Goal: Information Seeking & Learning: Find specific fact

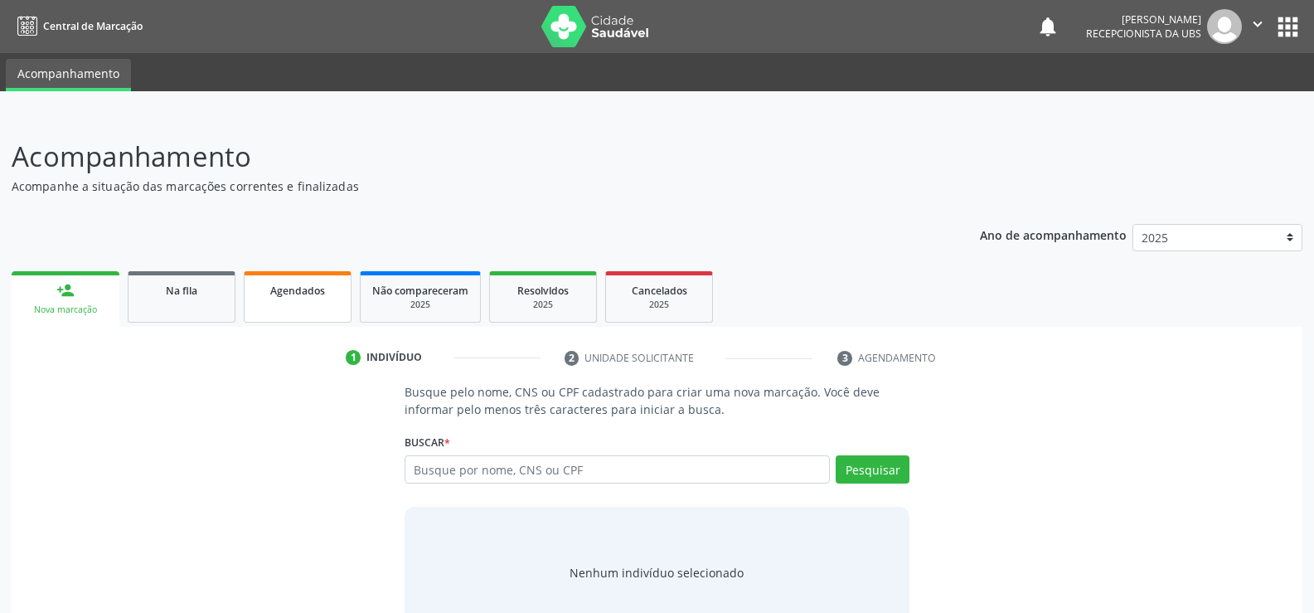
click at [313, 297] on span "Agendados" at bounding box center [297, 291] width 55 height 14
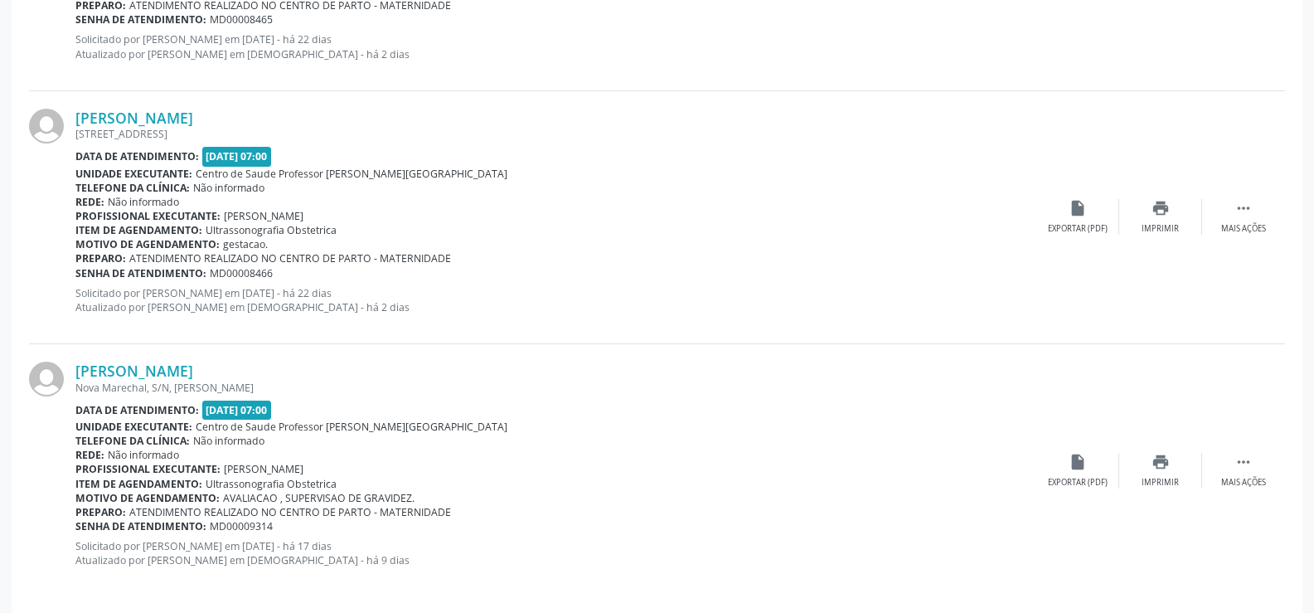
scroll to position [1455, 0]
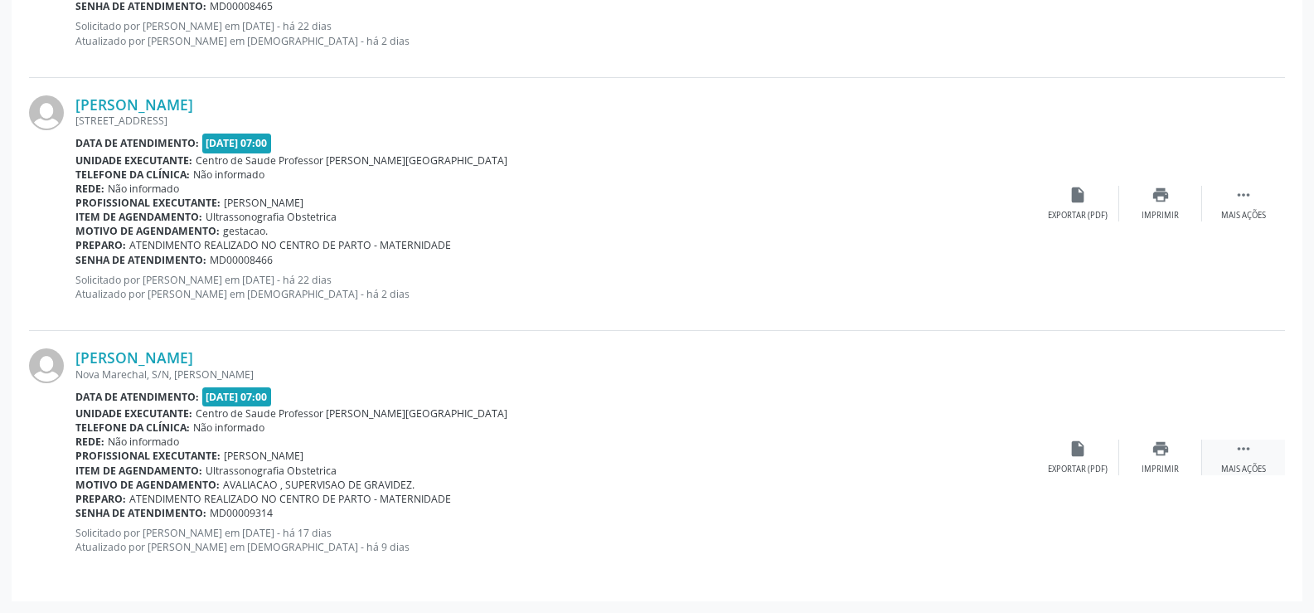
click at [1247, 455] on icon "" at bounding box center [1243, 448] width 18 height 18
click at [1246, 220] on div "Mais ações" at bounding box center [1243, 216] width 45 height 12
drag, startPoint x: 1093, startPoint y: 217, endPoint x: 1159, endPoint y: 217, distance: 65.5
click at [1159, 217] on div " Menos ações edit Editar cancel Cancelar print Imprimir insert_drive_file Expo…" at bounding box center [1077, 204] width 415 height 36
click at [1149, 211] on div "Editar" at bounding box center [1160, 216] width 27 height 12
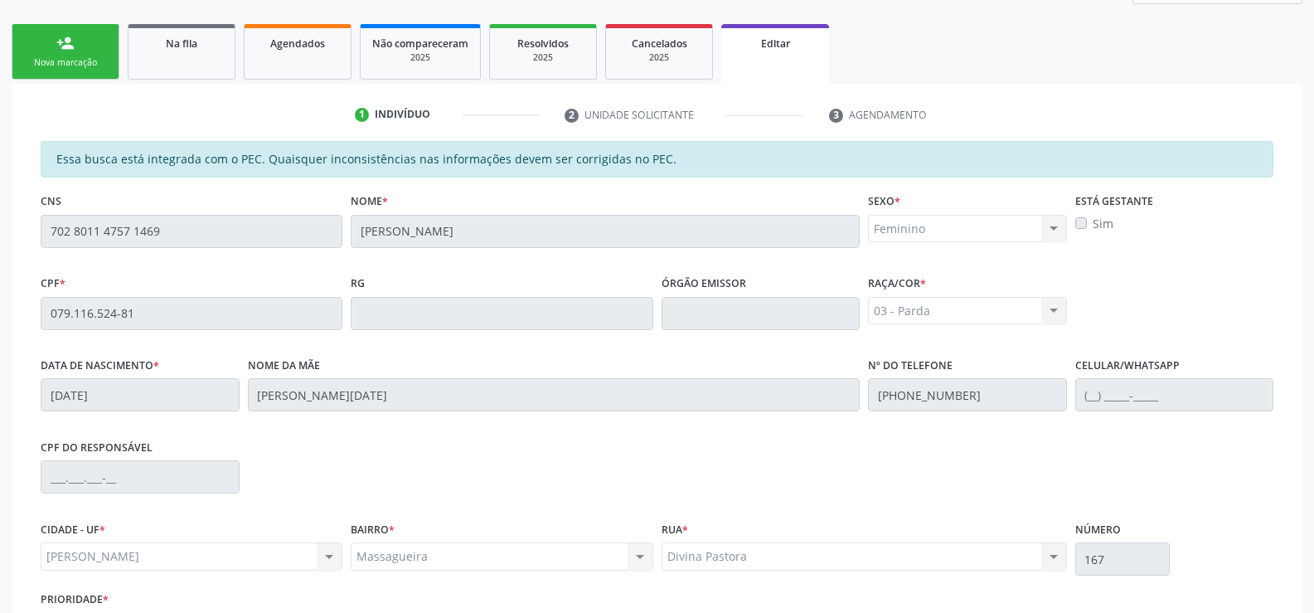
scroll to position [249, 0]
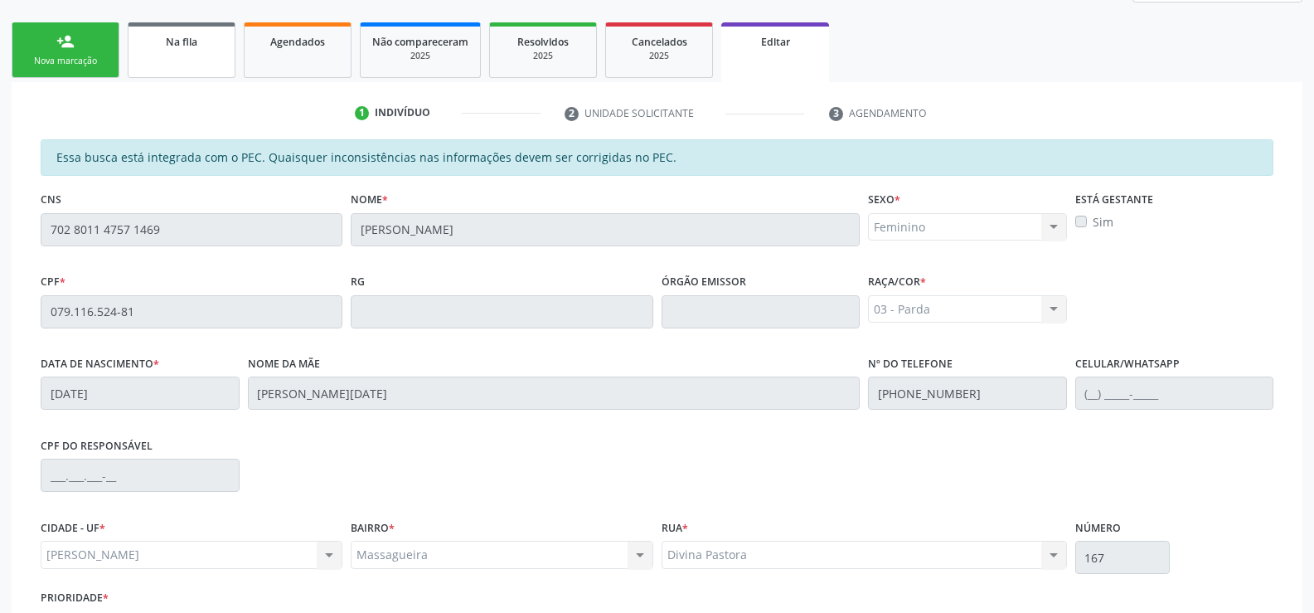
click at [210, 55] on link "Na fila" at bounding box center [182, 50] width 108 height 56
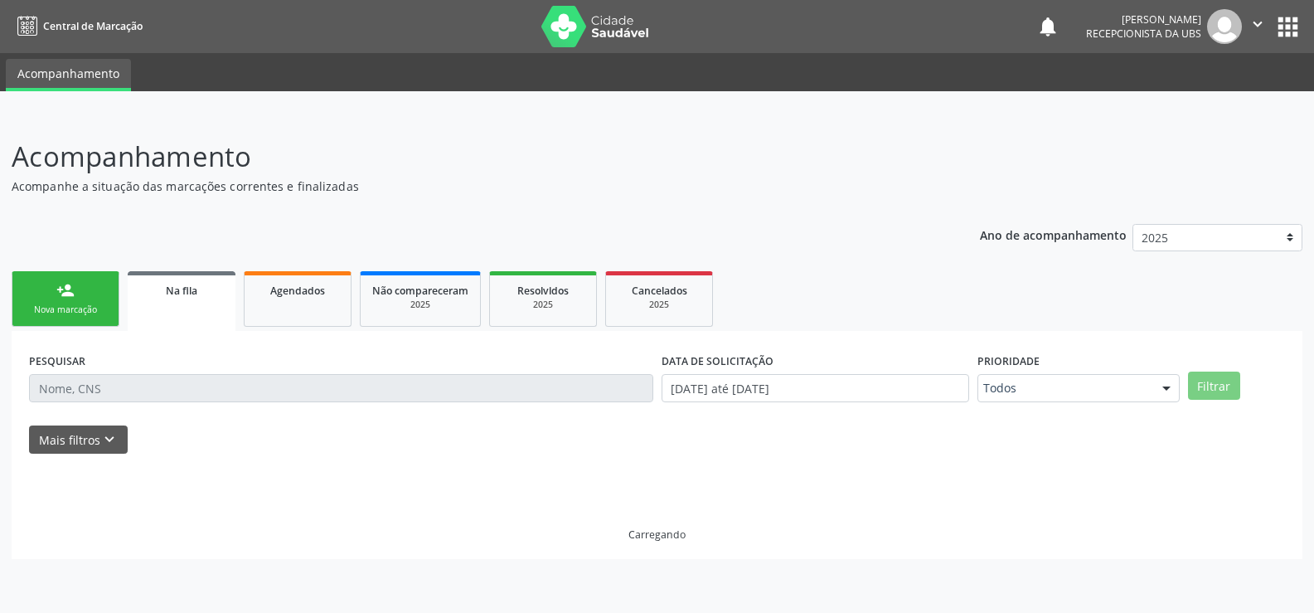
scroll to position [0, 0]
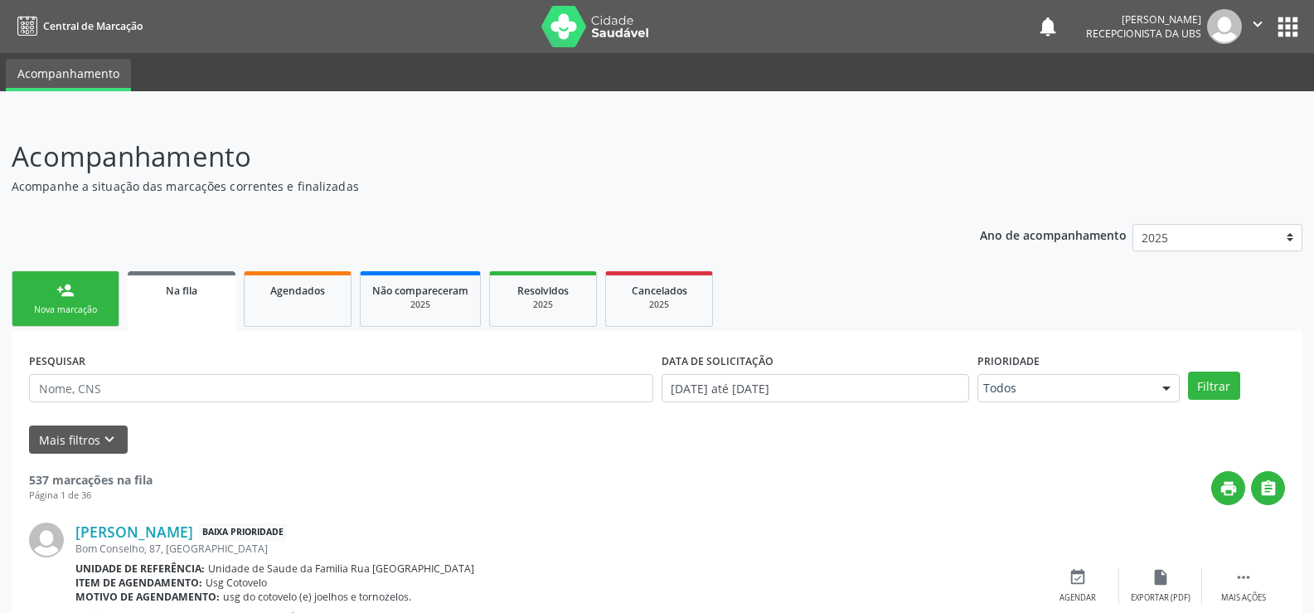
click at [187, 303] on link "Na fila" at bounding box center [182, 301] width 108 height 60
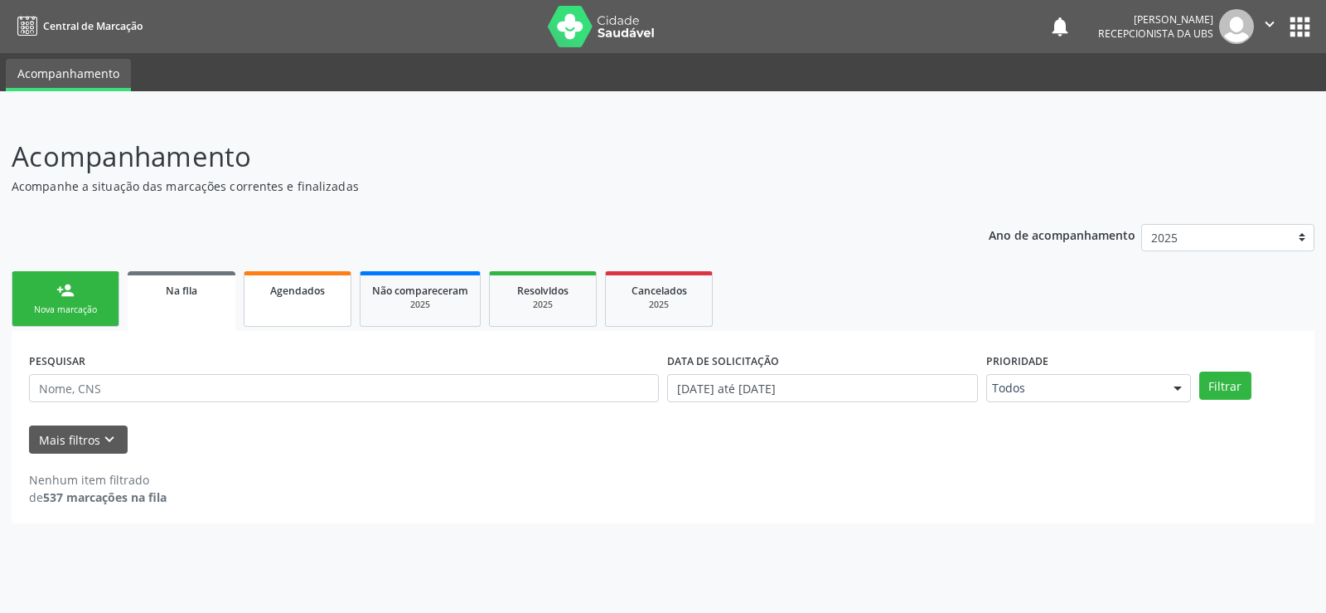
click at [318, 304] on link "Agendados" at bounding box center [298, 299] width 108 height 56
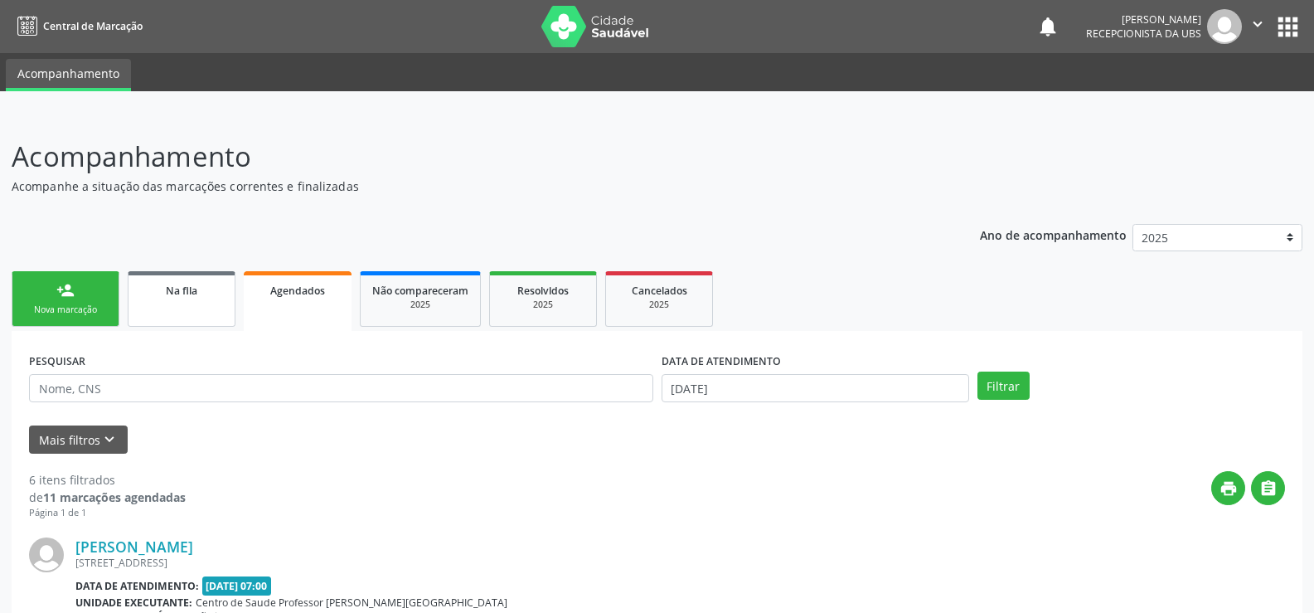
click at [190, 306] on link "Na fila" at bounding box center [182, 299] width 108 height 56
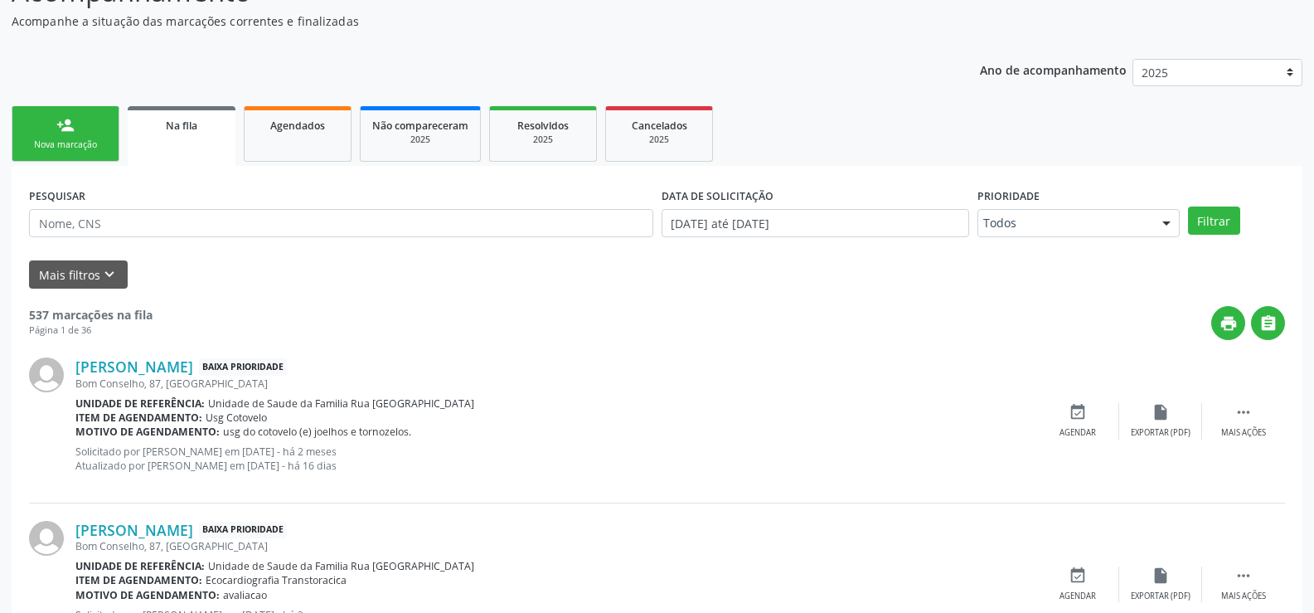
scroll to position [166, 0]
click at [262, 196] on div "PESQUISAR" at bounding box center [341, 214] width 633 height 65
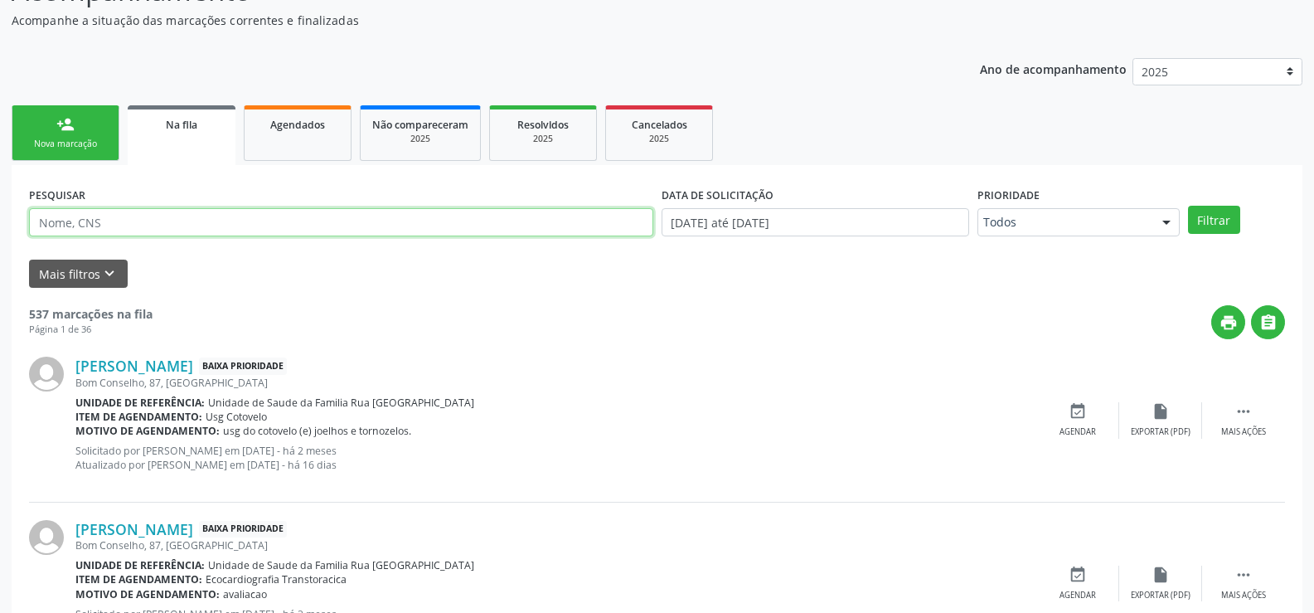
click at [225, 231] on input "text" at bounding box center [341, 222] width 624 height 28
click at [225, 232] on input "text" at bounding box center [341, 222] width 624 height 28
click at [1188, 206] on button "Filtrar" at bounding box center [1214, 220] width 52 height 28
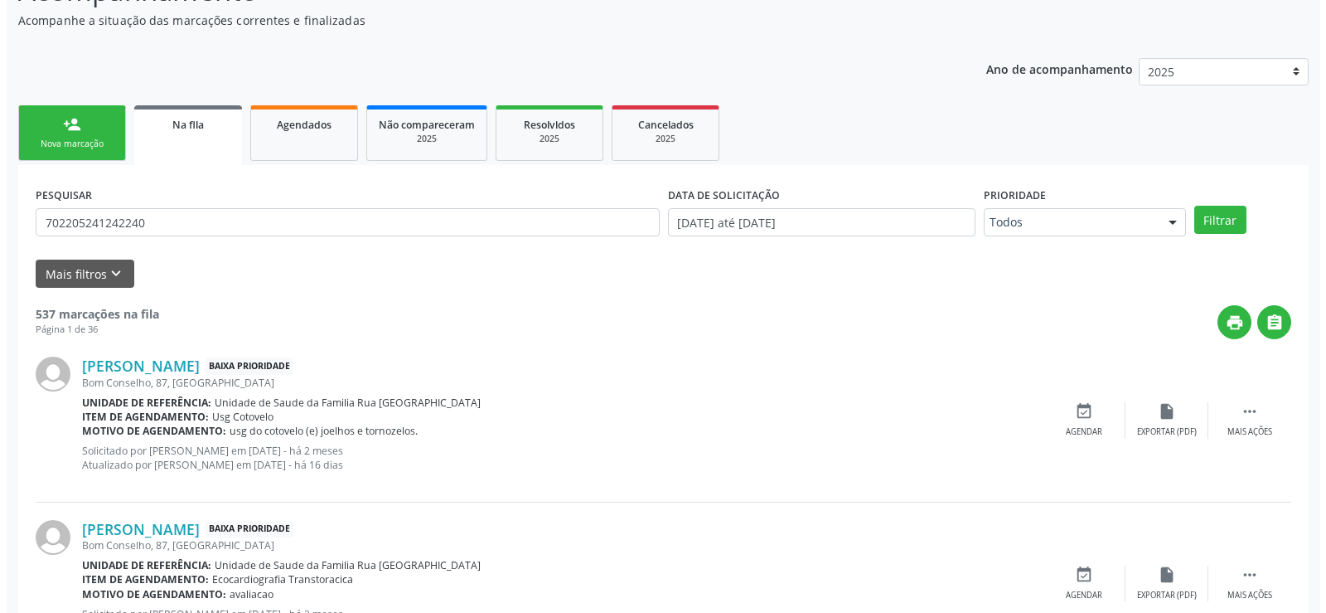
scroll to position [0, 0]
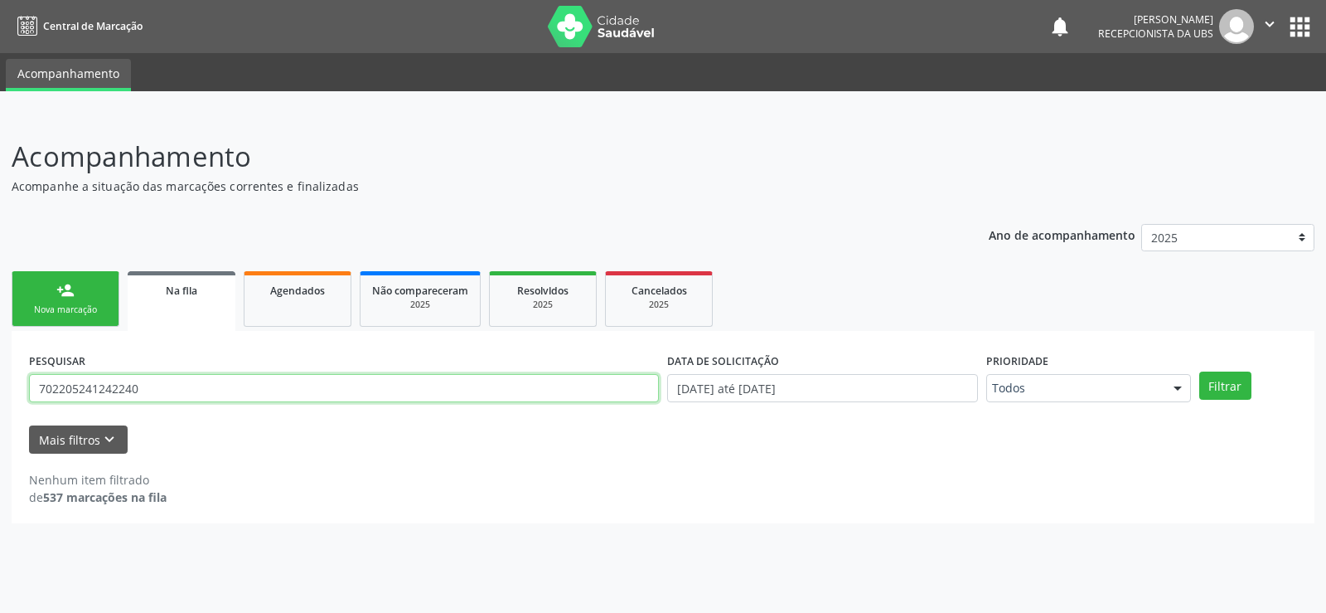
click at [206, 398] on input "702205241242240" at bounding box center [344, 388] width 630 height 28
click at [197, 395] on input "702205241242240" at bounding box center [344, 388] width 630 height 28
type input "7"
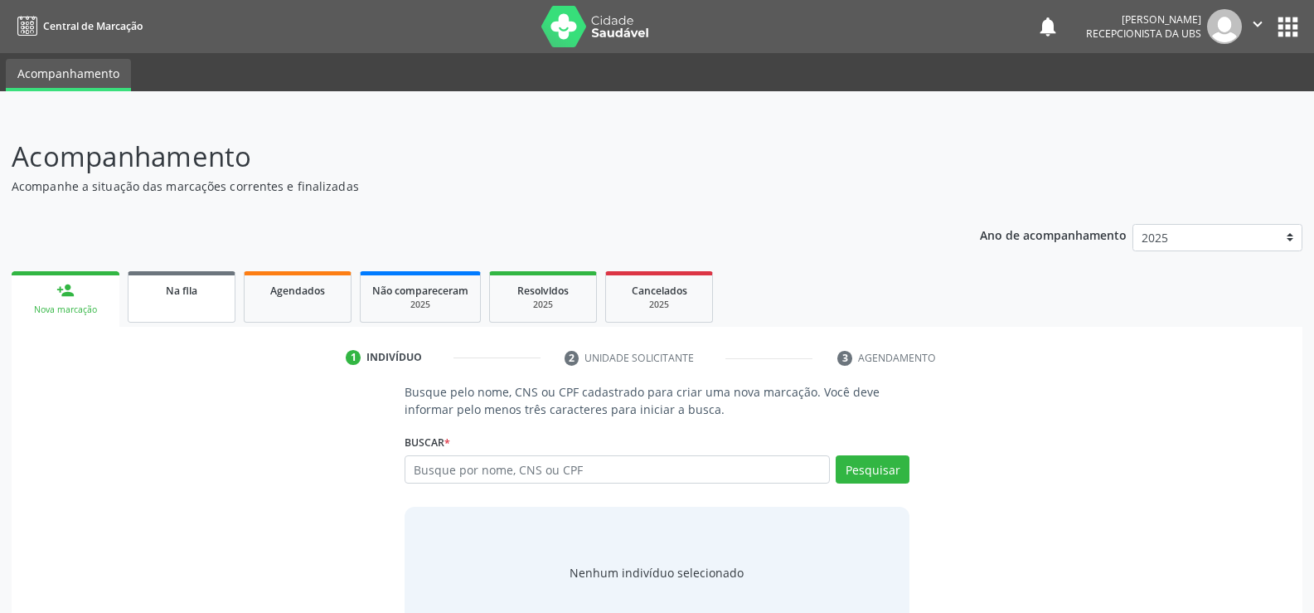
click at [182, 303] on link "Na fila" at bounding box center [182, 296] width 108 height 51
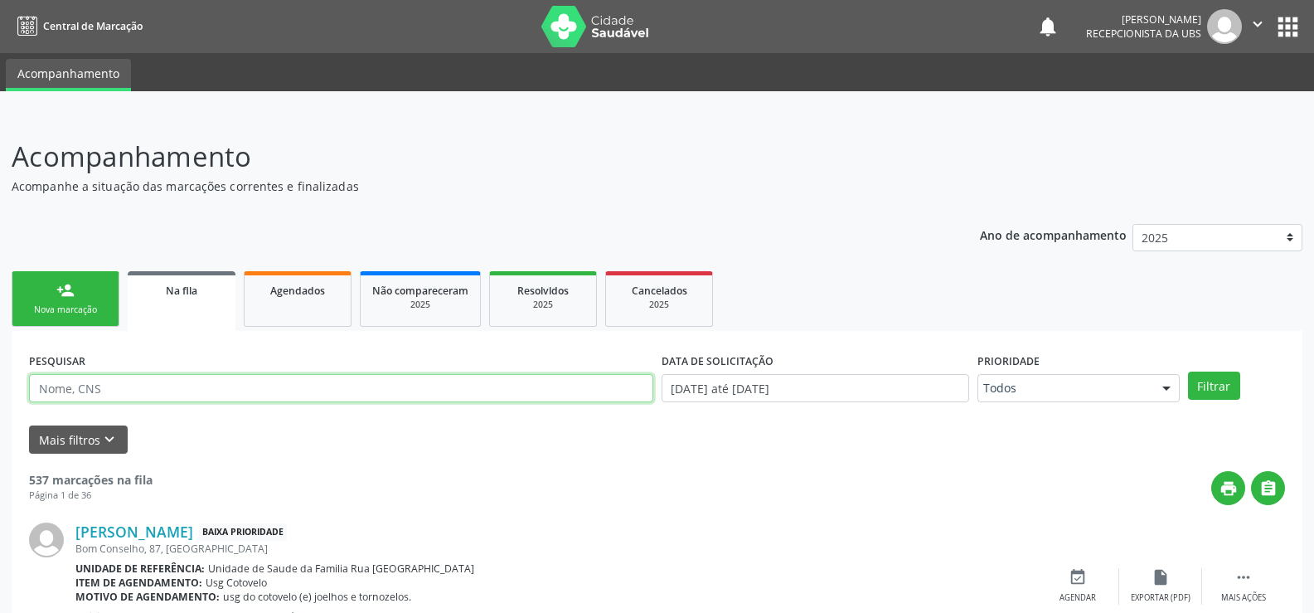
click at [275, 389] on input "text" at bounding box center [341, 388] width 624 height 28
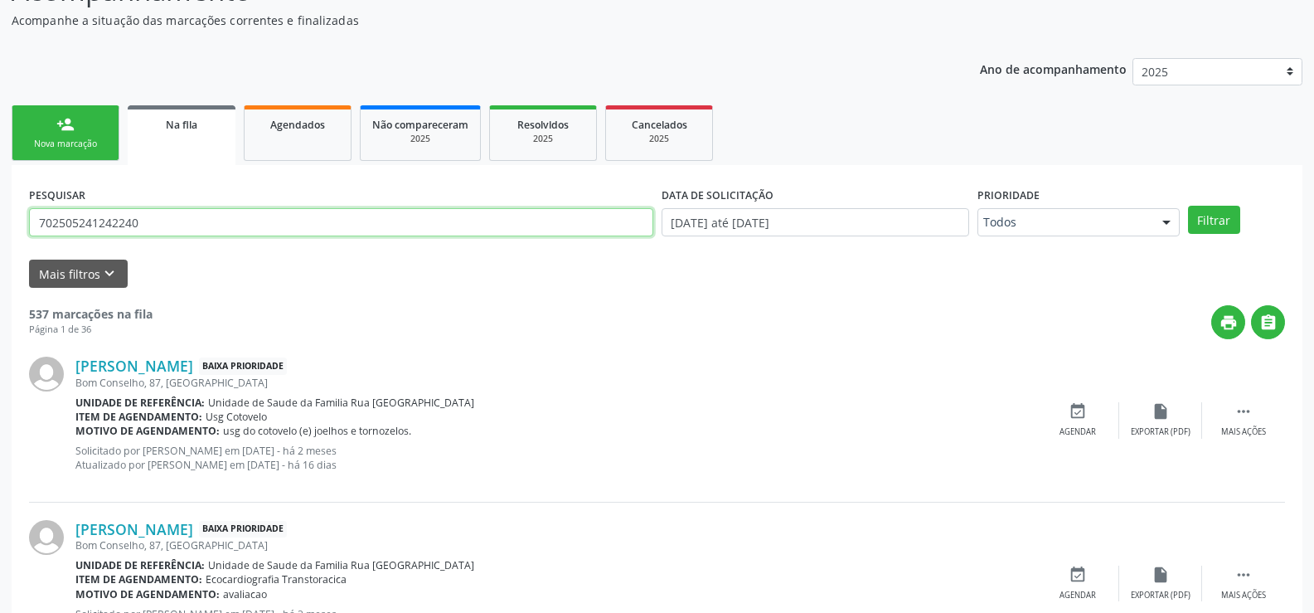
type input "702505241242240"
click at [1188, 206] on button "Filtrar" at bounding box center [1214, 220] width 52 height 28
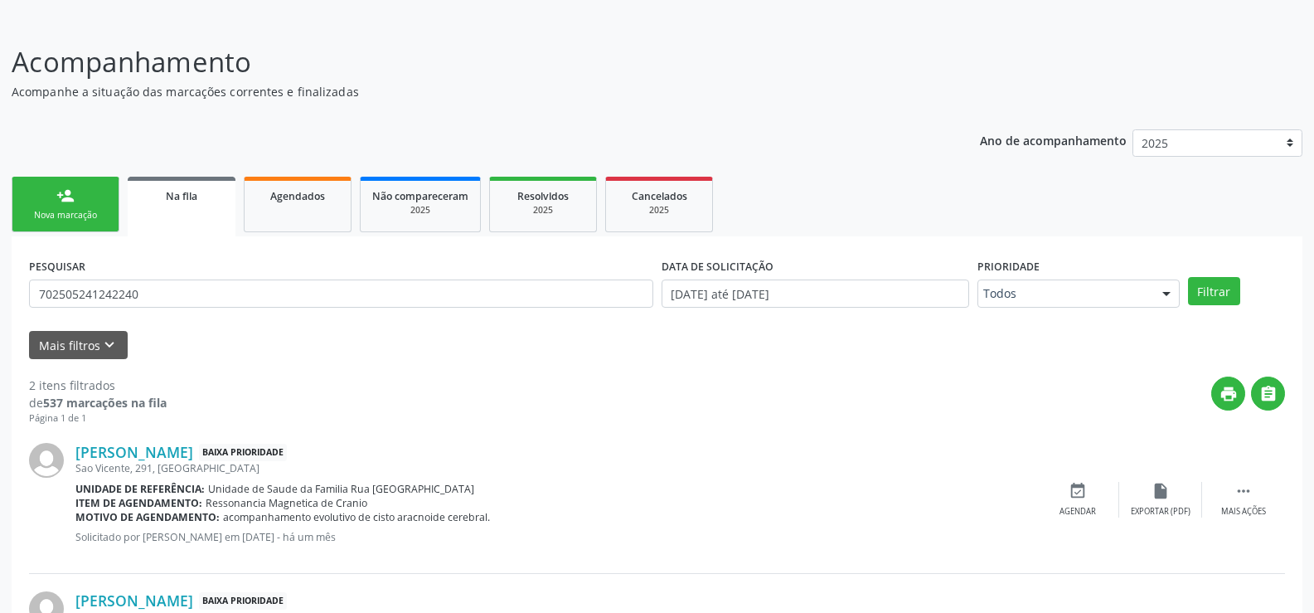
scroll to position [232, 0]
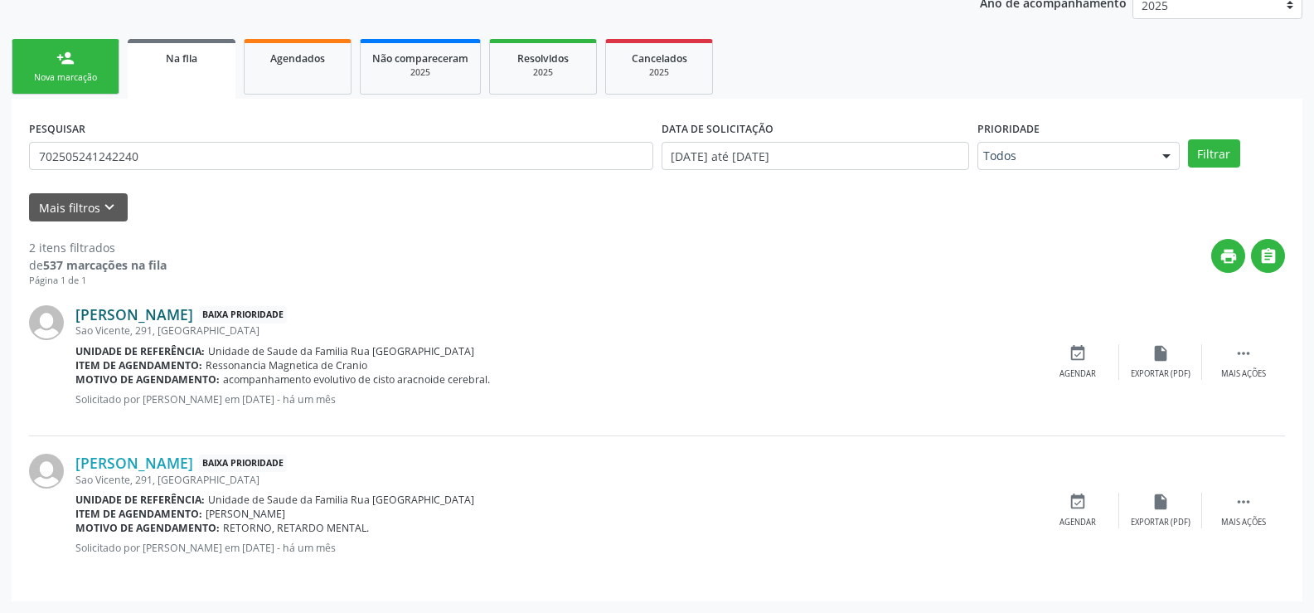
click at [193, 310] on link "[PERSON_NAME]" at bounding box center [134, 314] width 118 height 18
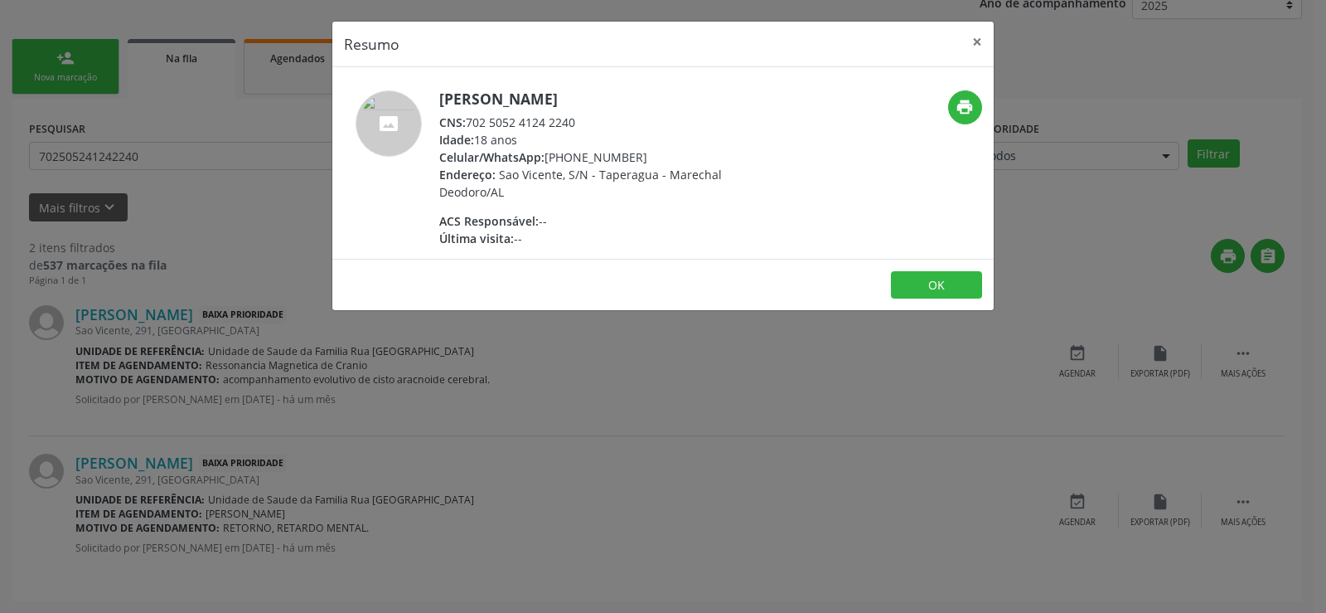
drag, startPoint x: 468, startPoint y: 124, endPoint x: 647, endPoint y: 128, distance: 178.3
click at [647, 128] on div "CNS: 702 5052 4124 2240" at bounding box center [600, 122] width 322 height 17
copy div "702 5052 4124 2240"
click at [976, 44] on button "×" at bounding box center [977, 42] width 33 height 41
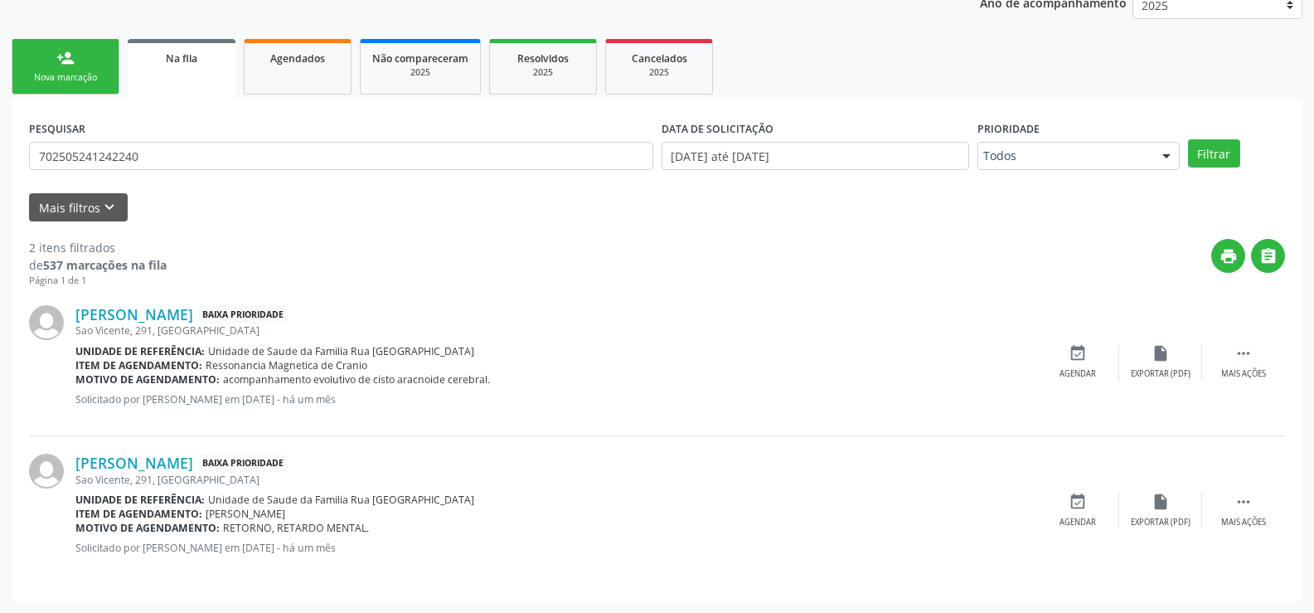
scroll to position [0, 0]
